Goal: Find contact information: Find contact information

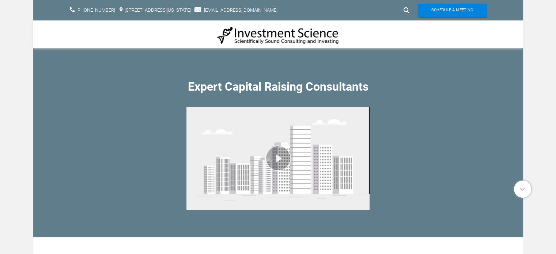
click at [297, 33] on img at bounding box center [278, 35] width 122 height 19
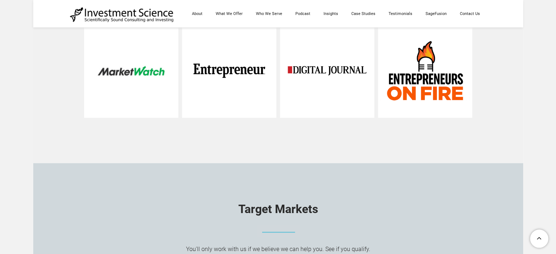
scroll to position [1014, 0]
click at [474, 16] on link "Contact Us" at bounding box center [469, 13] width 33 height 27
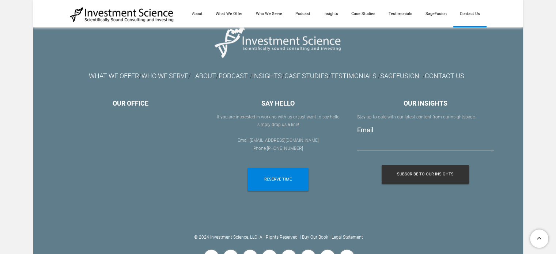
scroll to position [827, 0]
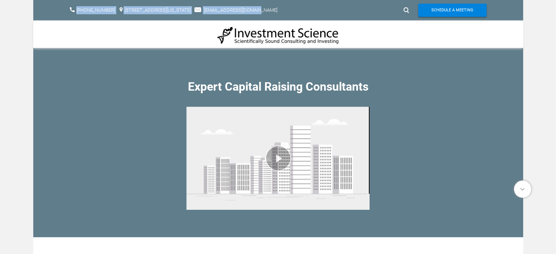
drag, startPoint x: 298, startPoint y: 12, endPoint x: 61, endPoint y: 7, distance: 237.2
click at [61, 7] on div "​ [PHONE_NUMBER] [STREET_ADDRESS][US_STATE]​ [EMAIL_ADDRESS][DOMAIN_NAME] Sched…" at bounding box center [278, 10] width 490 height 20
copy div "​ [PHONE_NUMBER] [STREET_ADDRESS][US_STATE]​ [EMAIL_ADDRESS][DOMAIN_NAME]"
